Goal: Task Accomplishment & Management: Manage account settings

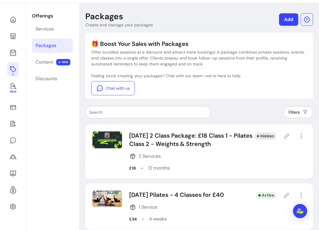
scroll to position [26, 0]
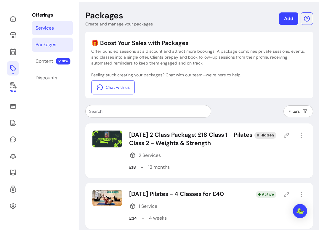
click at [49, 28] on div "Services" at bounding box center [45, 28] width 18 height 7
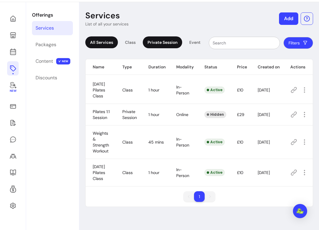
click at [152, 44] on div "Private Session" at bounding box center [162, 42] width 39 height 12
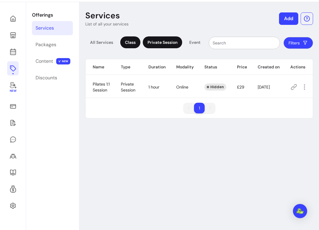
click at [133, 42] on div "Class" at bounding box center [130, 42] width 20 height 12
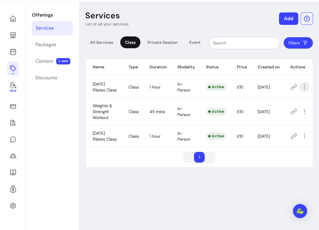
click at [304, 85] on icon "button" at bounding box center [304, 87] width 7 height 7
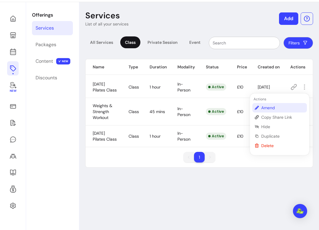
click at [267, 105] on span "Amend" at bounding box center [283, 108] width 43 height 6
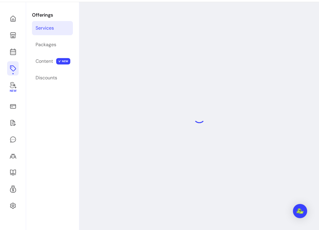
select select "**"
select select "***"
select select "**********"
select select "*********"
select select "*****"
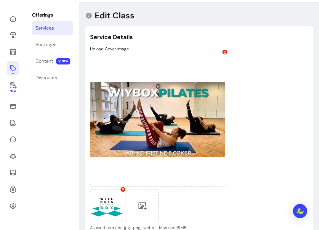
type input "**********"
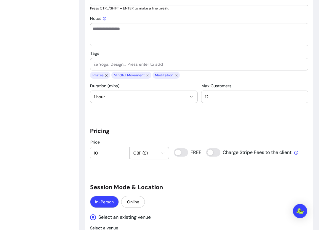
scroll to position [393, 0]
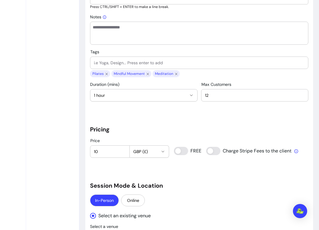
click at [103, 151] on input "10" at bounding box center [110, 152] width 32 height 6
type input "15"
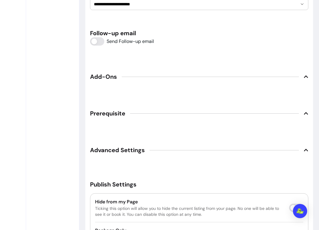
scroll to position [933, 0]
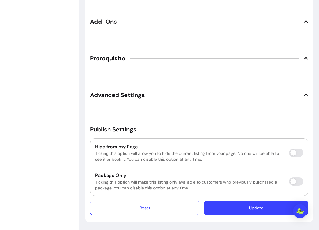
click at [237, 209] on button "Update" at bounding box center [256, 208] width 104 height 14
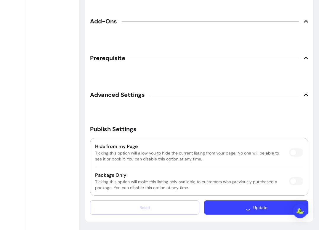
scroll to position [932, 0]
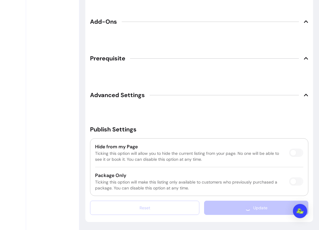
scroll to position [28, 0]
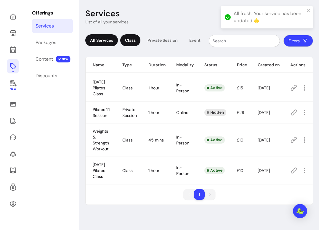
click at [128, 43] on div "Class" at bounding box center [130, 40] width 20 height 12
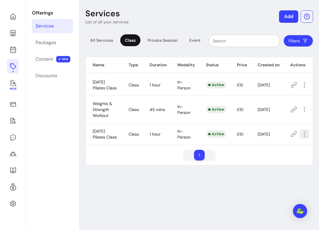
click at [301, 134] on icon "button" at bounding box center [304, 134] width 7 height 7
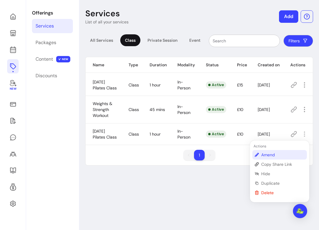
click at [271, 153] on span "Amend" at bounding box center [283, 155] width 43 height 6
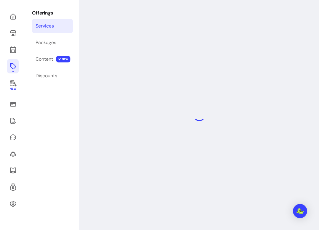
select select "**"
select select "***"
select select "**********"
select select "*********"
select select "*****"
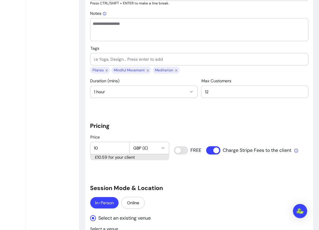
scroll to position [425, 0]
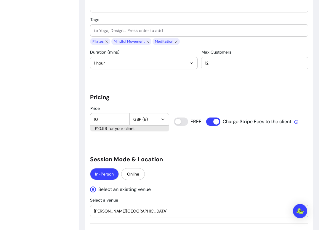
click at [106, 119] on input "10" at bounding box center [110, 120] width 32 height 6
type input "15"
click at [211, 173] on div "In-Person Online" at bounding box center [199, 174] width 219 height 13
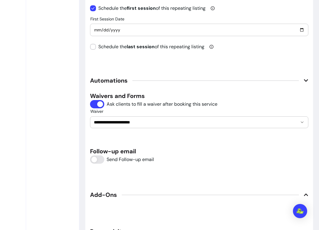
scroll to position [933, 0]
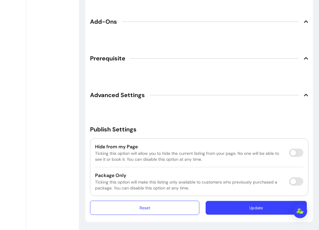
click at [232, 207] on button "Update" at bounding box center [256, 208] width 101 height 14
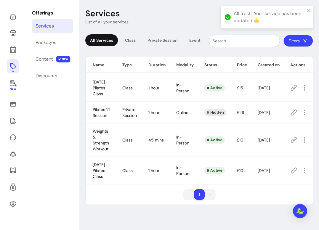
scroll to position [28, 0]
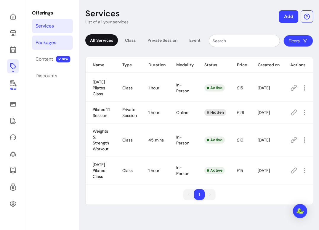
click at [62, 46] on link "Packages" at bounding box center [52, 43] width 41 height 14
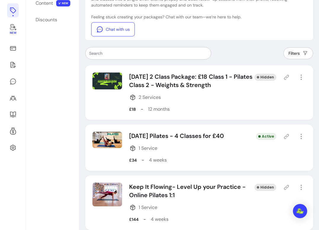
scroll to position [93, 0]
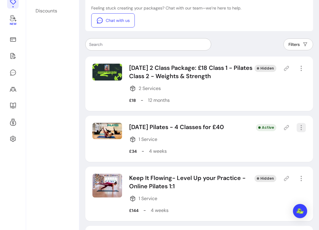
click at [302, 126] on icon "button" at bounding box center [301, 127] width 7 height 7
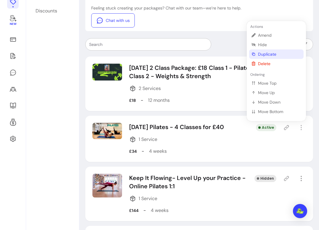
click at [272, 53] on span "Duplicate" at bounding box center [279, 54] width 43 height 6
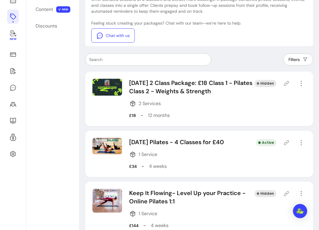
select select "***"
select select "*****"
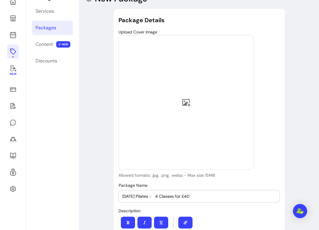
scroll to position [28, 0]
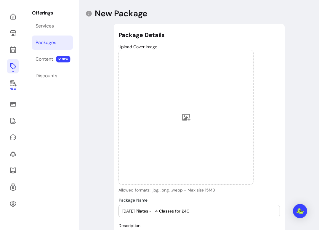
click at [134, 213] on input "Thursday Pilates - 4 Classes for £40" at bounding box center [199, 211] width 154 height 6
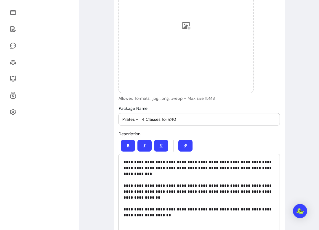
scroll to position [121, 0]
click at [192, 120] on input "Pilates - 4 Classes for £40" at bounding box center [199, 119] width 154 height 6
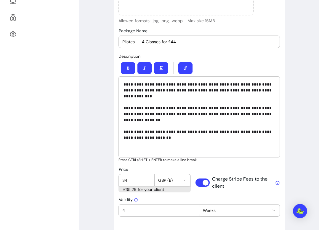
scroll to position [198, 0]
type input "Pilates - 4 Classes for £44"
click at [135, 179] on input "34" at bounding box center [136, 181] width 28 height 6
type input "3"
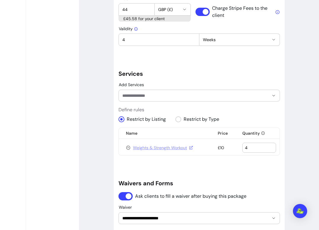
scroll to position [376, 0]
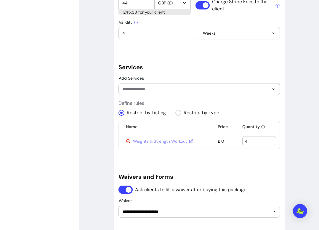
type input "44"
click at [128, 141] on icon at bounding box center [149, 157] width 67 height 56
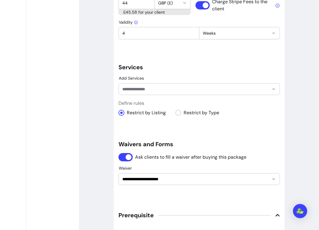
click at [152, 89] on input "Add Services" at bounding box center [190, 89] width 137 height 6
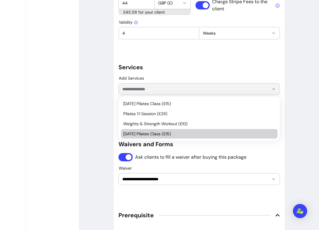
click at [151, 133] on span "Thursday Pilates Class (£15)" at bounding box center [196, 134] width 146 height 6
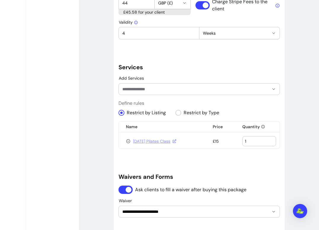
click at [136, 87] on input "Add Services" at bounding box center [190, 89] width 137 height 6
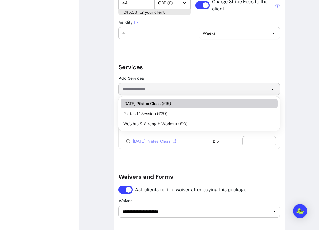
click at [138, 104] on span "Sunday Pilates Class (£15)" at bounding box center [196, 104] width 146 height 6
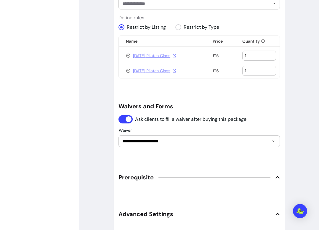
scroll to position [464, 0]
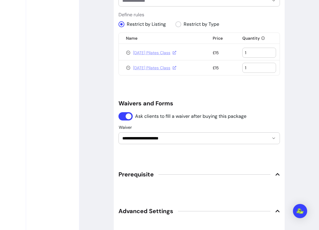
click at [264, 54] on input "1" at bounding box center [259, 53] width 28 height 6
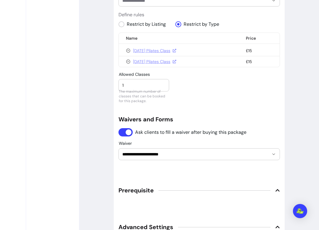
scroll to position [478, 0]
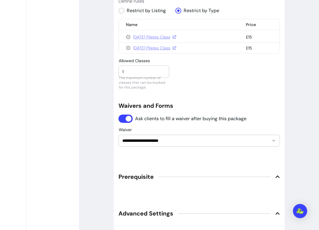
click at [143, 69] on input "1" at bounding box center [143, 72] width 43 height 6
click at [137, 72] on input "1" at bounding box center [143, 72] width 43 height 6
type input "4"
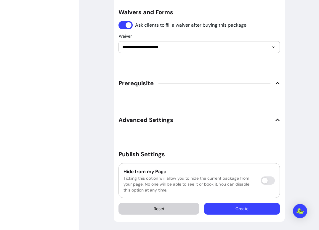
click at [245, 206] on button "Create" at bounding box center [242, 209] width 76 height 12
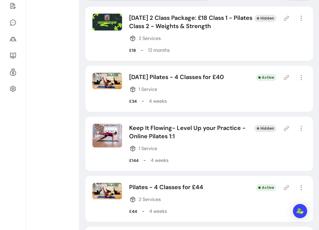
scroll to position [138, 0]
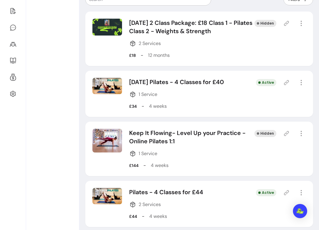
click at [302, 82] on icon "button" at bounding box center [301, 82] width 7 height 7
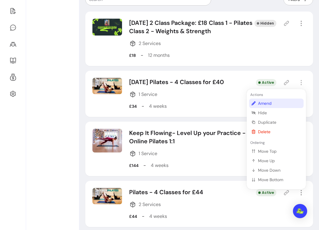
click at [283, 102] on span "Amend" at bounding box center [279, 104] width 43 height 6
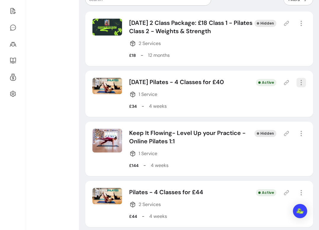
click at [298, 81] on icon "button" at bounding box center [301, 82] width 7 height 7
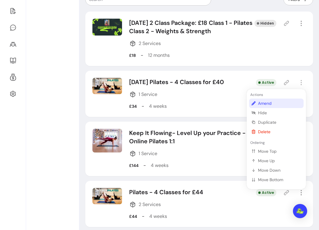
click at [267, 102] on span "Amend" at bounding box center [279, 104] width 43 height 6
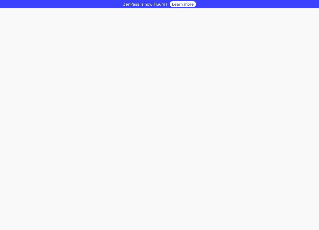
select select "***"
select select "*****"
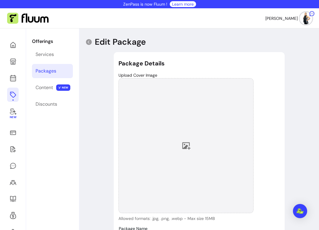
type input "**********"
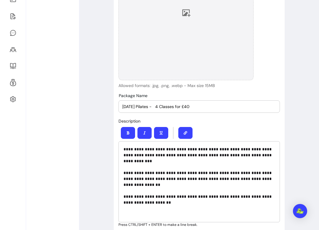
scroll to position [137, 0]
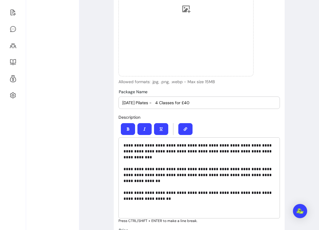
click at [197, 102] on input "Thursday Pilates - 4 Classes for £40" at bounding box center [199, 103] width 154 height 6
click at [134, 102] on input "Thursday Pilates - 4 Classes for £34" at bounding box center [199, 103] width 154 height 6
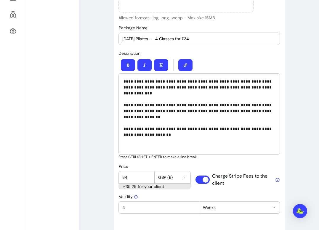
scroll to position [201, 0]
drag, startPoint x: 155, startPoint y: 38, endPoint x: 136, endPoint y: 37, distance: 18.7
click at [136, 37] on input "Thursday Pilates - 4 Classes for £34" at bounding box center [199, 39] width 154 height 6
click at [154, 39] on input "Thursday Pilates - 4 Classes for £34" at bounding box center [199, 39] width 154 height 6
drag, startPoint x: 152, startPoint y: 39, endPoint x: 121, endPoint y: 38, distance: 31.1
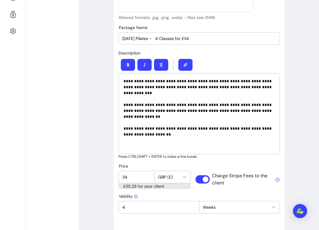
click at [121, 38] on div "Package Name Thursday Pilates - 4 Classes for £34" at bounding box center [199, 39] width 161 height 12
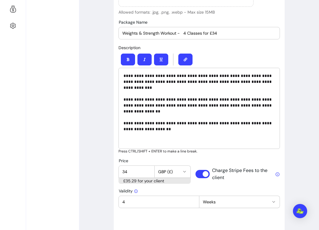
drag, startPoint x: 178, startPoint y: 33, endPoint x: 122, endPoint y: 33, distance: 55.8
click at [122, 33] on input "Weights & Strength Workout - 4 Classes for £34" at bounding box center [199, 33] width 154 height 6
type input "Weights & Strength Workout - 4 Classes for £34"
click at [211, 75] on p "**********" at bounding box center [200, 108] width 152 height 71
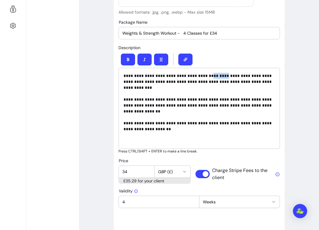
paste div
click at [192, 97] on p "**********" at bounding box center [200, 108] width 152 height 71
click at [238, 99] on p "**********" at bounding box center [200, 108] width 152 height 71
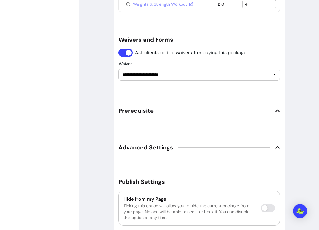
scroll to position [541, 0]
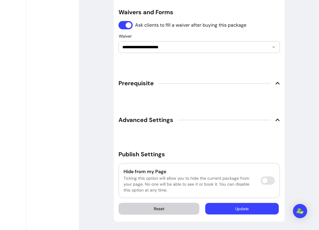
click at [222, 206] on button "Update" at bounding box center [243, 209] width 74 height 12
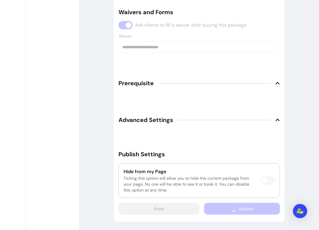
scroll to position [538, 0]
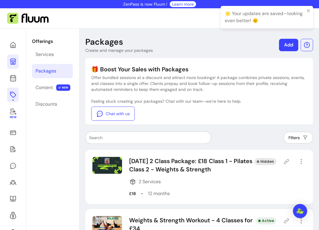
click at [14, 60] on icon at bounding box center [13, 62] width 6 height 6
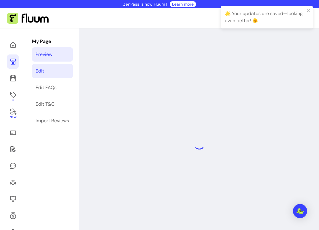
click at [41, 72] on div "Edit" at bounding box center [40, 71] width 9 height 7
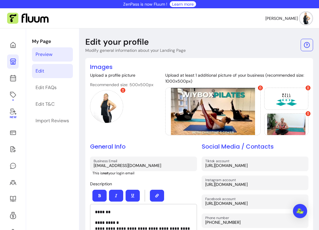
click at [42, 58] on link "Preview" at bounding box center [52, 54] width 41 height 14
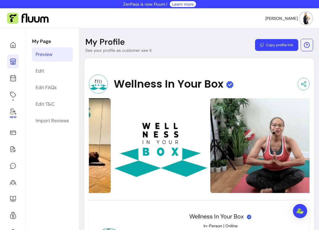
click at [281, 42] on button "Copy profile link" at bounding box center [276, 45] width 43 height 12
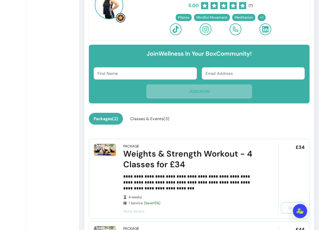
scroll to position [238, 0]
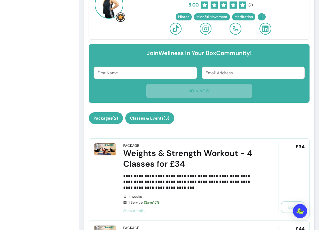
click at [152, 124] on button "Classes & Events ( 3 )" at bounding box center [149, 118] width 49 height 12
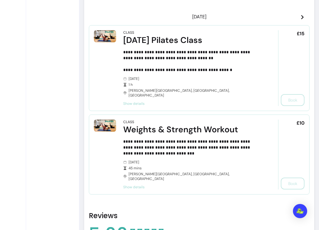
scroll to position [367, 0]
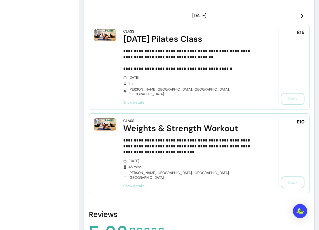
click at [300, 16] on icon at bounding box center [302, 16] width 5 height 5
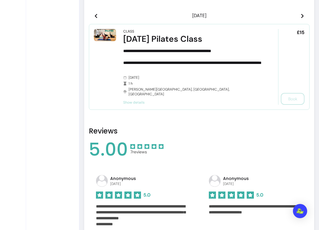
click at [300, 16] on icon at bounding box center [302, 16] width 5 height 5
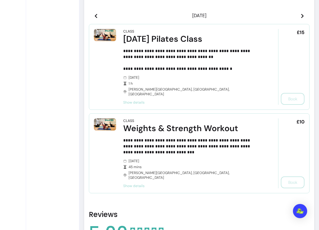
click at [300, 16] on icon at bounding box center [302, 16] width 5 height 5
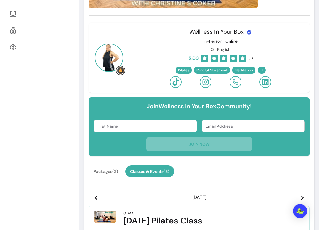
scroll to position [0, 0]
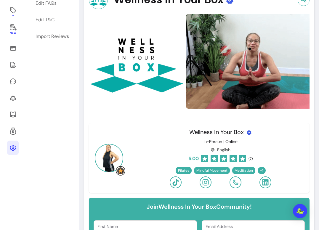
click at [13, 148] on icon at bounding box center [13, 148] width 6 height 6
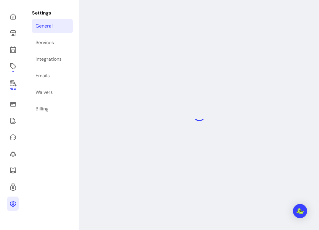
select select "**********"
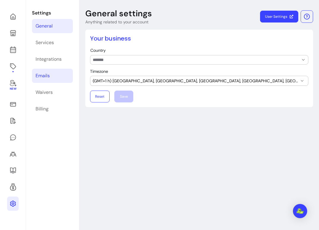
click at [45, 75] on div "Emails" at bounding box center [43, 75] width 14 height 7
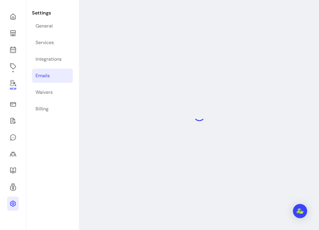
select select "**********"
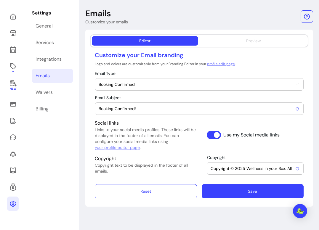
click at [236, 44] on button "Preview" at bounding box center [254, 40] width 106 height 9
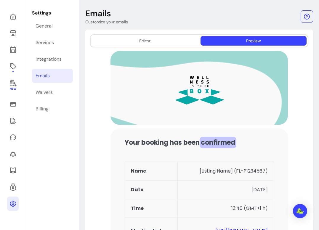
click at [159, 41] on button "Editor" at bounding box center [145, 40] width 106 height 9
select select "**********"
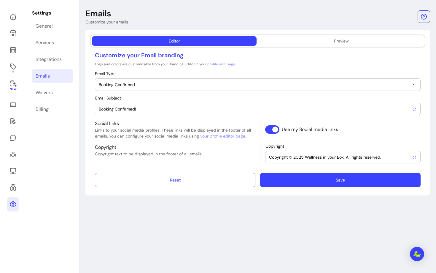
click at [129, 105] on div "Booking Confirmed!" at bounding box center [258, 109] width 318 height 12
click at [319, 44] on button "Preview" at bounding box center [341, 40] width 165 height 9
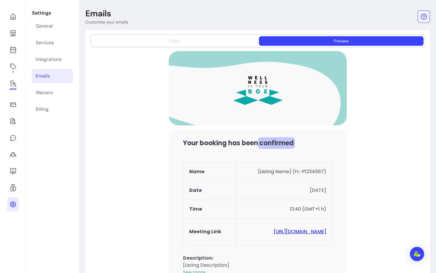
click at [210, 39] on button "Editor" at bounding box center [174, 40] width 165 height 9
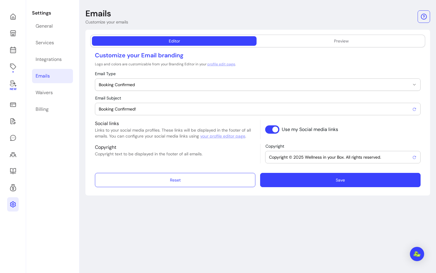
click at [137, 107] on input "Booking Confirmed!" at bounding box center [255, 109] width 313 height 6
click at [148, 83] on span "Booking Confirmed" at bounding box center [254, 85] width 311 height 6
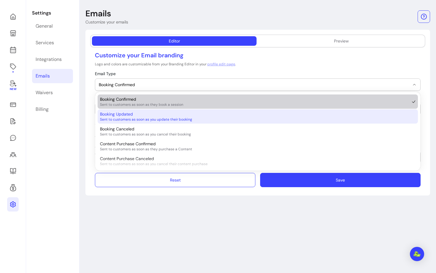
click at [135, 120] on span "Sent to customers as soon as you update their booking" at bounding box center [255, 119] width 310 height 5
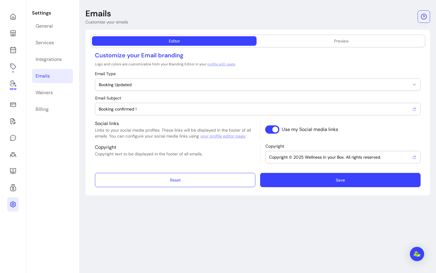
select select "**********"
type input "Booking Updated !"
click at [306, 42] on button "Preview" at bounding box center [341, 40] width 165 height 9
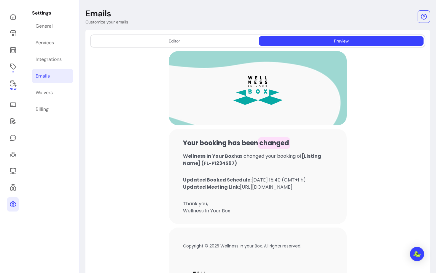
click at [198, 46] on div "Editor Preview" at bounding box center [257, 40] width 335 height 13
click at [197, 43] on button "Editor" at bounding box center [174, 40] width 165 height 9
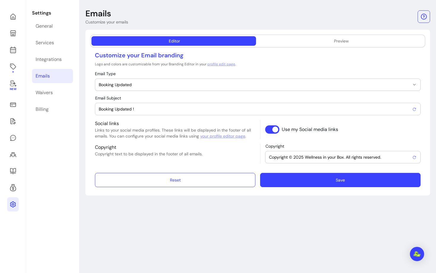
click at [174, 85] on span "Booking Updated" at bounding box center [254, 85] width 311 height 6
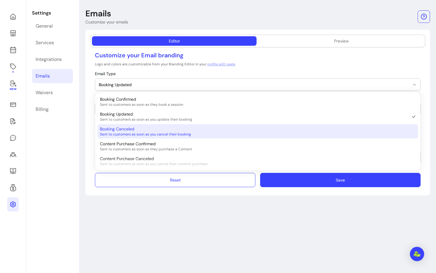
click at [150, 134] on span "Sent to customers as soon as you cancel their booking" at bounding box center [255, 134] width 310 height 5
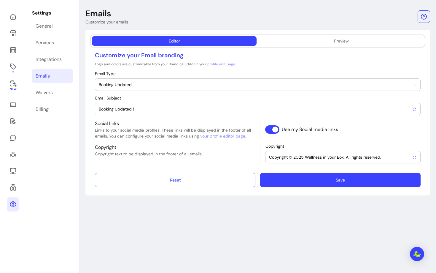
select select "**********"
click at [302, 44] on button "Preview" at bounding box center [341, 40] width 165 height 9
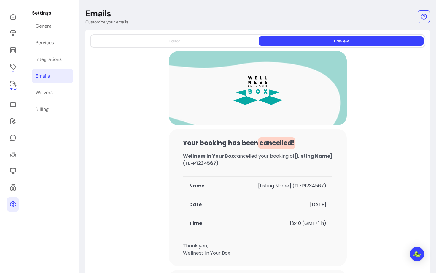
click at [220, 42] on button "Editor" at bounding box center [174, 40] width 165 height 9
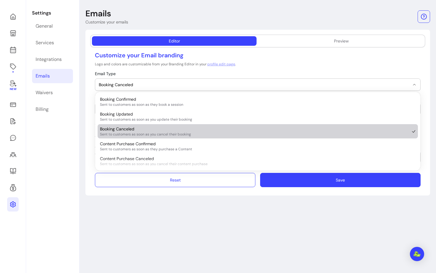
click at [146, 88] on button "Booking Canceled" at bounding box center [257, 85] width 325 height 12
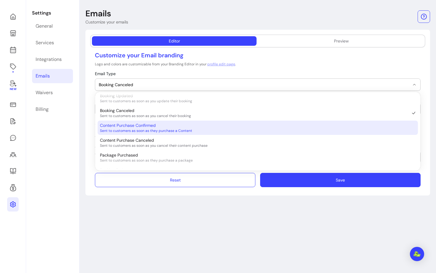
scroll to position [24, 0]
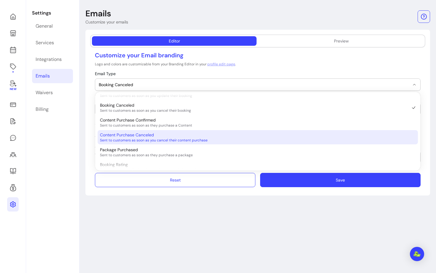
click at [136, 133] on span "Content Purchase Canceled" at bounding box center [127, 135] width 54 height 6
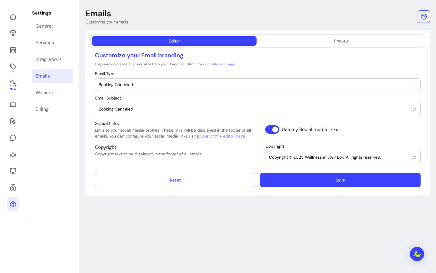
select select "**********"
type input "Purchase Canceled"
click at [291, 43] on button "Preview" at bounding box center [341, 40] width 165 height 9
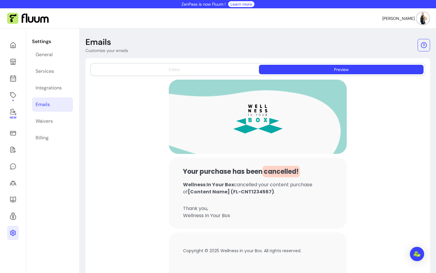
click at [183, 67] on button "Editor" at bounding box center [174, 69] width 165 height 9
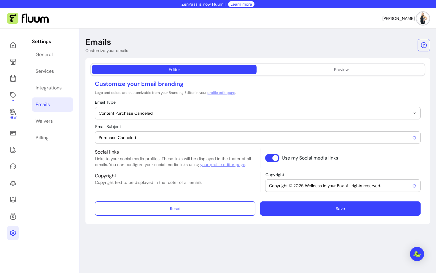
click at [172, 114] on span "Content Purchase Canceled" at bounding box center [254, 113] width 311 height 6
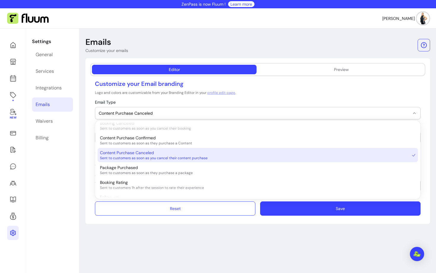
scroll to position [61, 0]
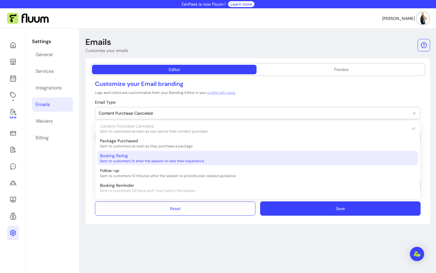
click at [151, 160] on span "Sent to customers 1h after the session to rate their experience" at bounding box center [255, 160] width 310 height 5
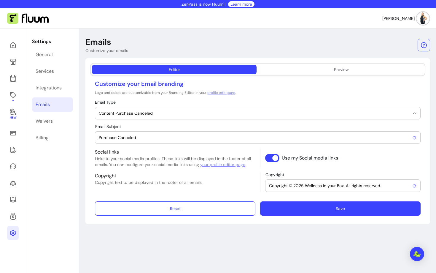
select select "**********"
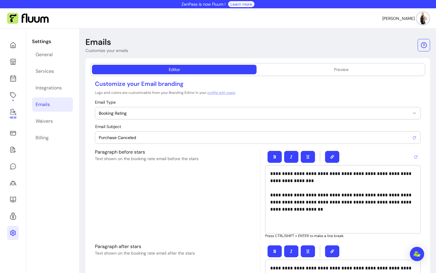
type input "⭐️⭐️⭐️⭐️⭐️ How many stars would you give Wellness In Your Box?"
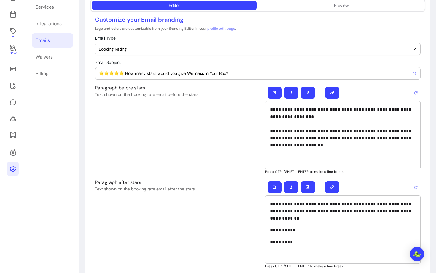
scroll to position [0, 0]
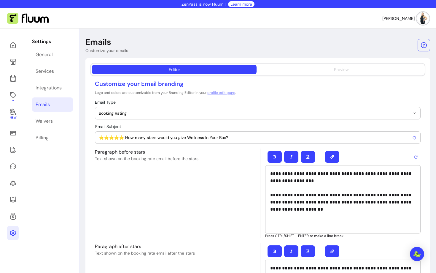
click at [299, 71] on button "Preview" at bounding box center [341, 69] width 165 height 9
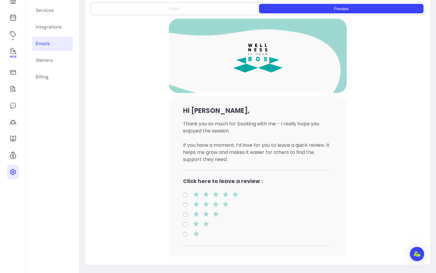
click at [155, 5] on button "Editor" at bounding box center [174, 8] width 165 height 9
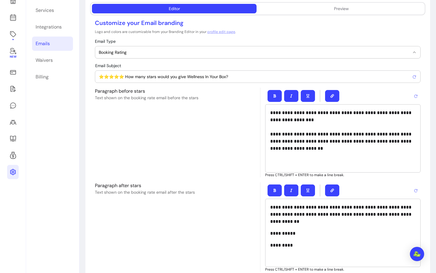
click at [118, 51] on span "Booking Rating" at bounding box center [254, 52] width 311 height 6
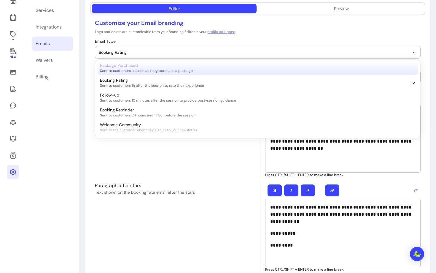
scroll to position [77, 0]
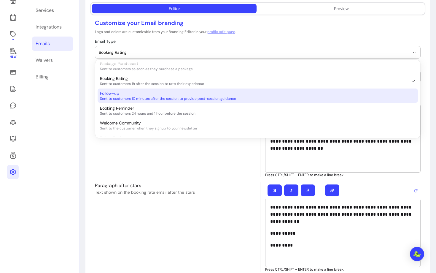
click at [121, 97] on span "Sent to customers 10 minutes after the session to provide post-session guidance" at bounding box center [255, 98] width 310 height 5
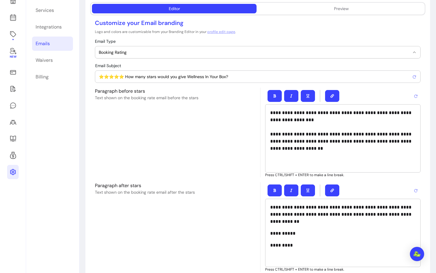
select select "**********"
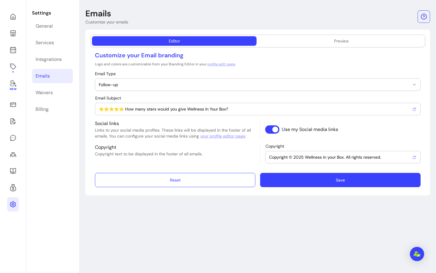
scroll to position [0, 0]
type input "Thanks for joining me today"
click at [134, 80] on button "Follow-up" at bounding box center [257, 85] width 325 height 12
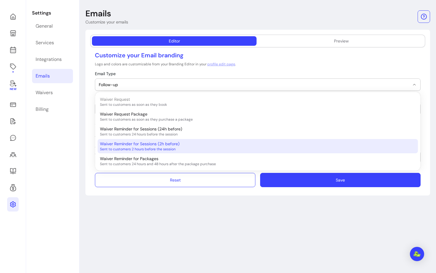
click at [119, 149] on span "Sent to customers 2 hours before the session" at bounding box center [255, 148] width 310 height 5
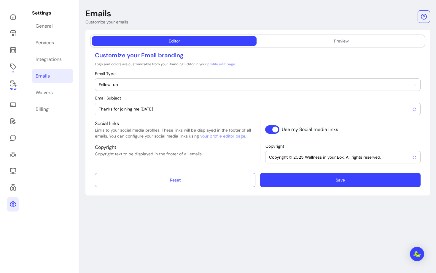
select select "**********"
type input "[ACTION REQUIRED] Urgent : Your Form Is Still Pending for [Listing Name]"
click at [131, 85] on span "Waiver Reminder for Sessions (2h before)" at bounding box center [254, 85] width 311 height 6
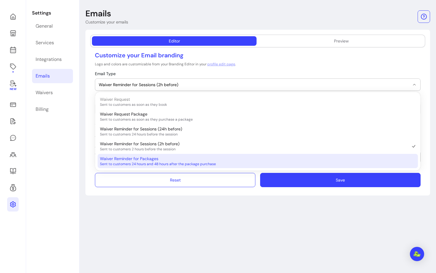
click at [124, 164] on span "Sent to customers 24 hours and 48 hours after the package purchase" at bounding box center [255, 163] width 310 height 5
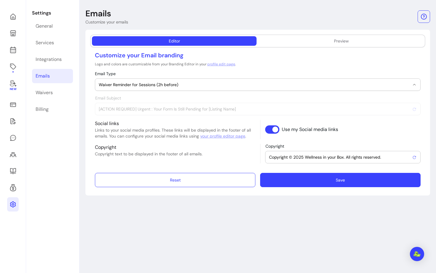
select select "**********"
type input "[ACTION REQUIRED] Your Form Is Still Pending for [Package Name]"
click at [146, 81] on button "Waiver Reminder for Packages" at bounding box center [257, 85] width 325 height 12
click at [48, 99] on link "Waivers" at bounding box center [52, 92] width 41 height 14
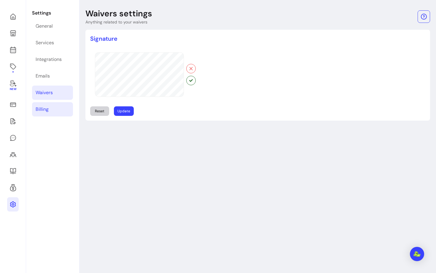
click at [45, 112] on div "Billing" at bounding box center [42, 109] width 13 height 7
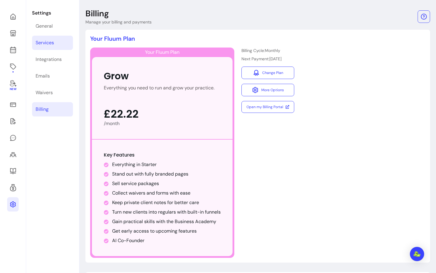
click at [48, 40] on div "Services" at bounding box center [45, 42] width 18 height 7
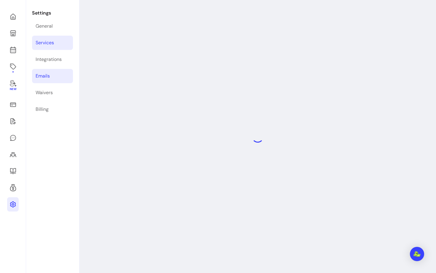
select select "***"
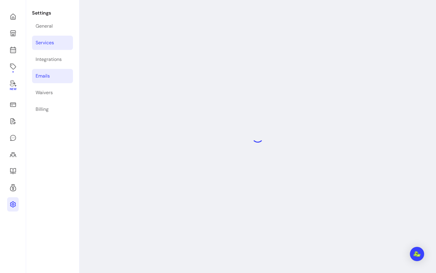
select select "***"
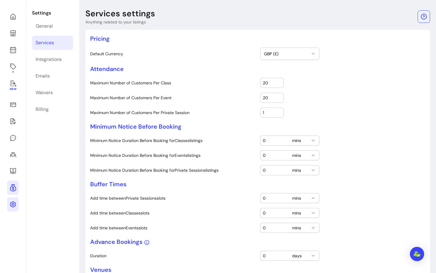
click at [13, 187] on icon at bounding box center [13, 187] width 6 height 7
click at [11, 156] on icon at bounding box center [12, 154] width 7 height 7
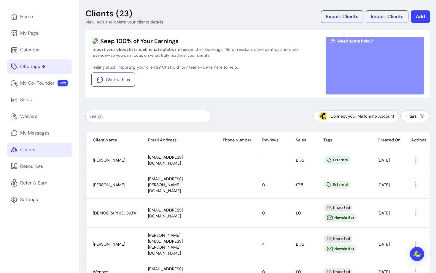
click at [20, 69] on div "Offerings" at bounding box center [32, 66] width 25 height 7
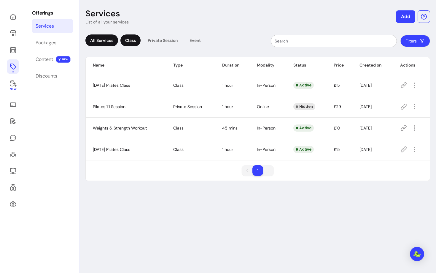
click at [128, 42] on div "Class" at bounding box center [130, 40] width 20 height 12
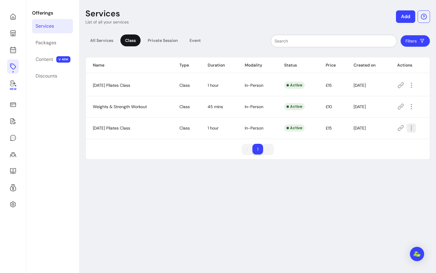
click at [319, 125] on icon "button" at bounding box center [411, 128] width 7 height 7
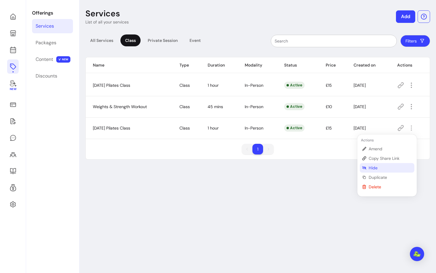
click at [319, 165] on span "Hide" at bounding box center [390, 168] width 43 height 6
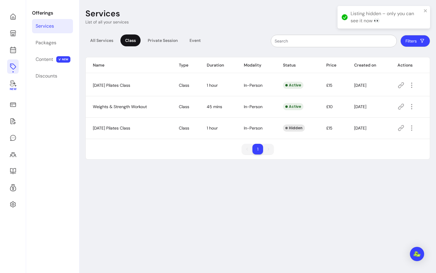
click at [319, 183] on div "Services List of all your services Add All Services Class Private Session Event…" at bounding box center [257, 136] width 356 height 273
click at [50, 36] on link "Packages" at bounding box center [52, 43] width 41 height 14
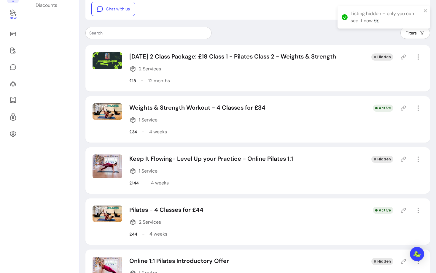
scroll to position [99, 0]
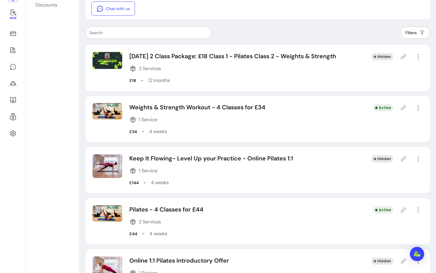
click at [319, 109] on icon at bounding box center [403, 108] width 6 height 6
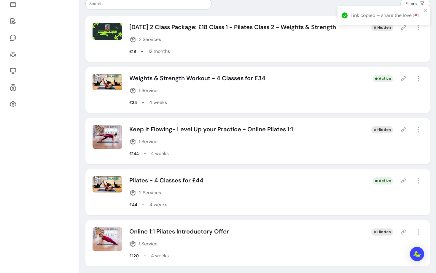
scroll to position [130, 0]
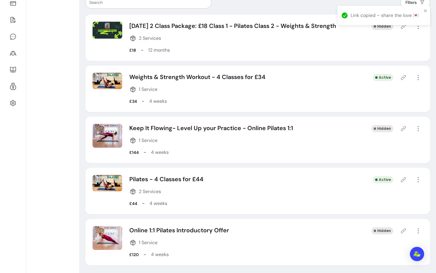
click at [319, 180] on icon at bounding box center [403, 179] width 6 height 6
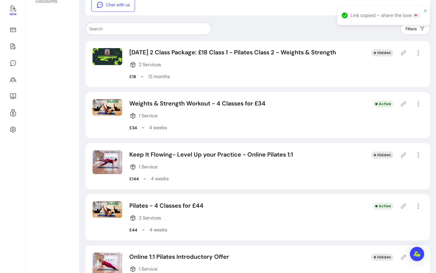
scroll to position [95, 0]
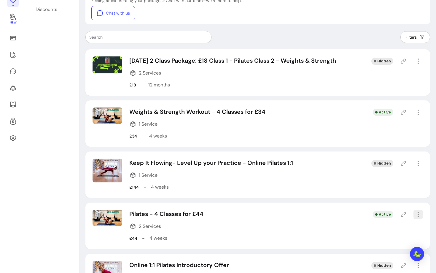
click at [319, 211] on icon "button" at bounding box center [418, 214] width 7 height 7
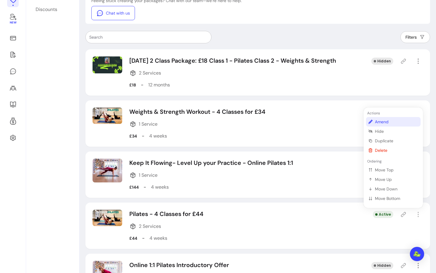
click at [319, 117] on li "Amend" at bounding box center [393, 121] width 55 height 9
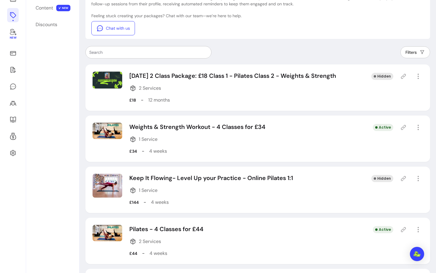
select select "***"
select select "*****"
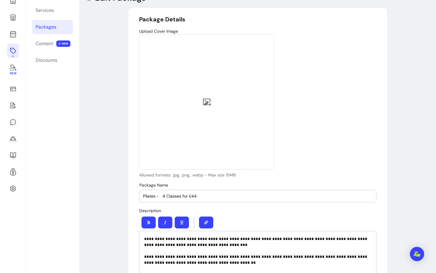
type input "**********"
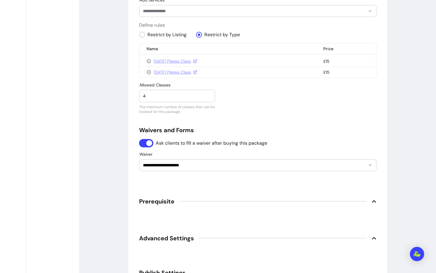
scroll to position [441, 0]
click at [147, 60] on icon at bounding box center [148, 61] width 5 height 5
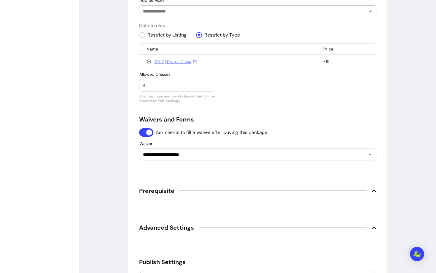
scroll to position [500, 0]
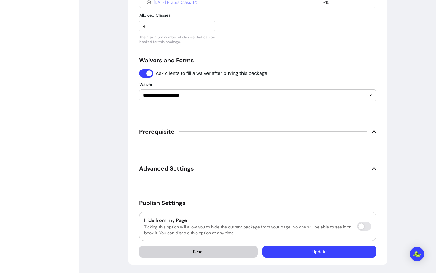
click at [283, 230] on button "Update" at bounding box center [319, 251] width 114 height 12
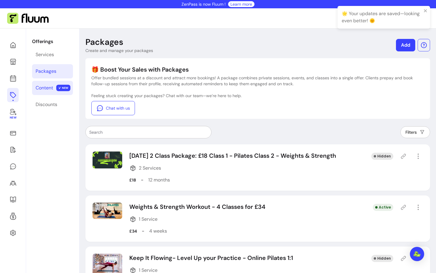
click at [45, 85] on div "Content" at bounding box center [44, 87] width 17 height 7
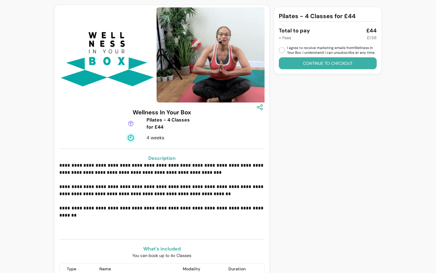
scroll to position [61, 0]
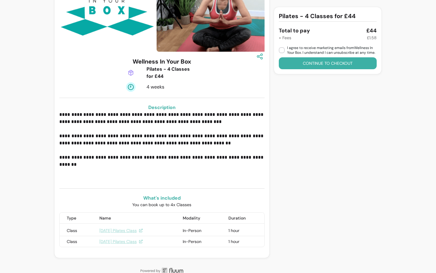
click at [115, 229] on link "[DATE] Pilates Class" at bounding box center [120, 230] width 43 height 6
